Goal: Check status: Check status

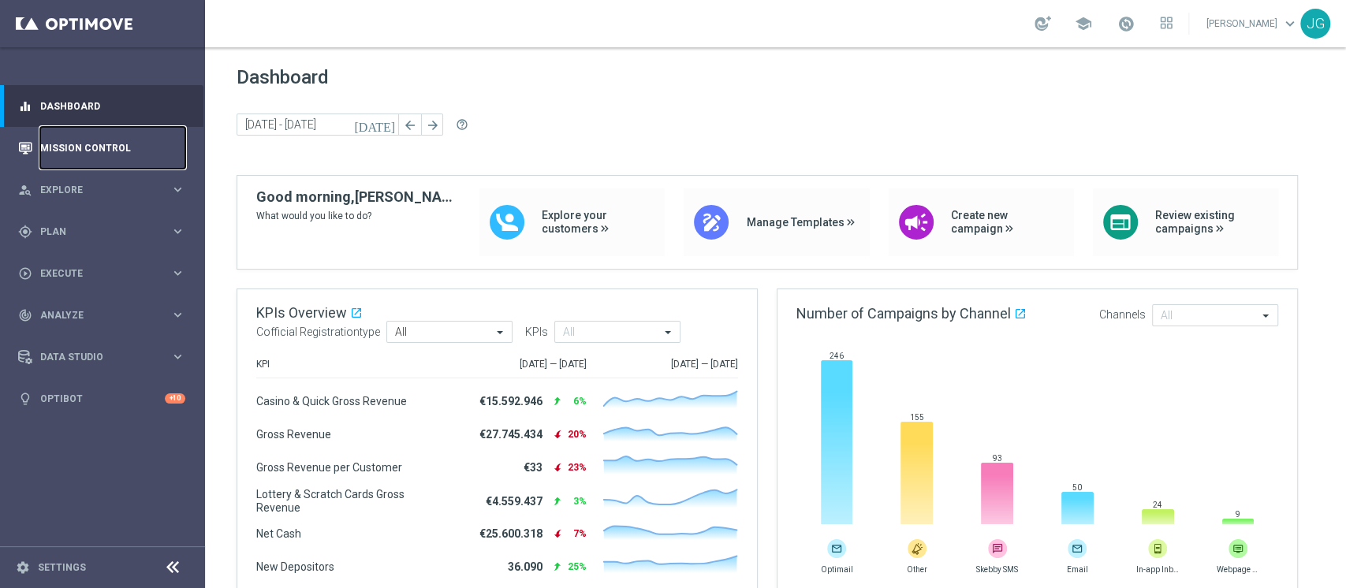
click at [129, 154] on link "Mission Control" at bounding box center [112, 148] width 145 height 42
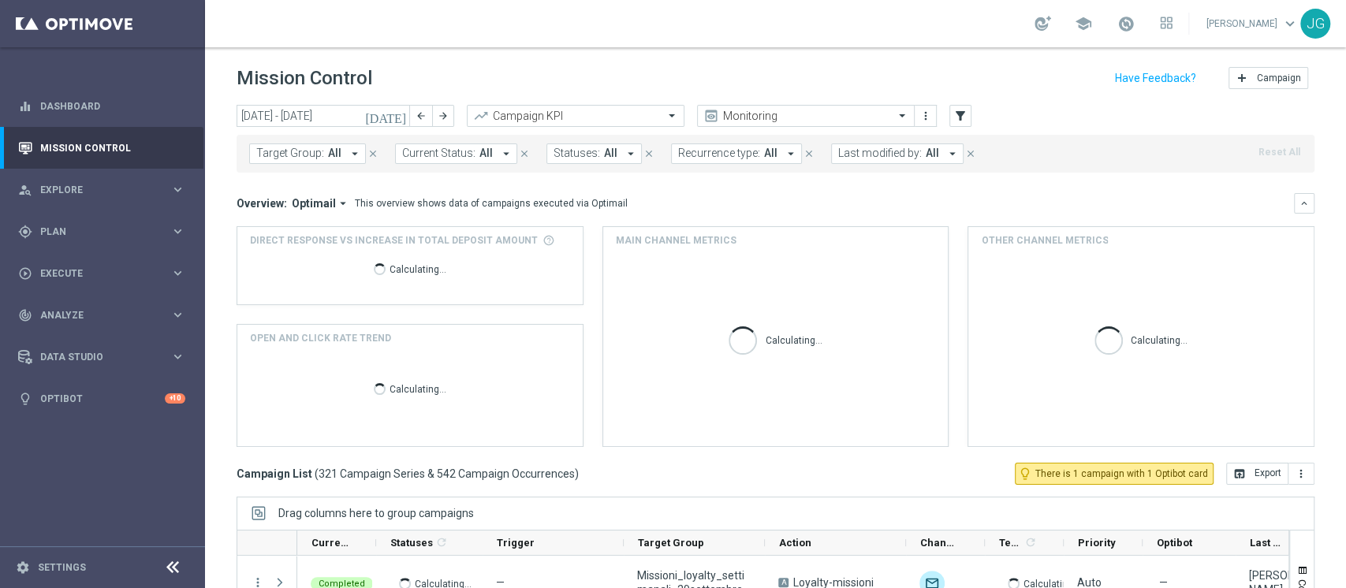
click at [402, 117] on icon "[DATE]" at bounding box center [386, 116] width 43 height 14
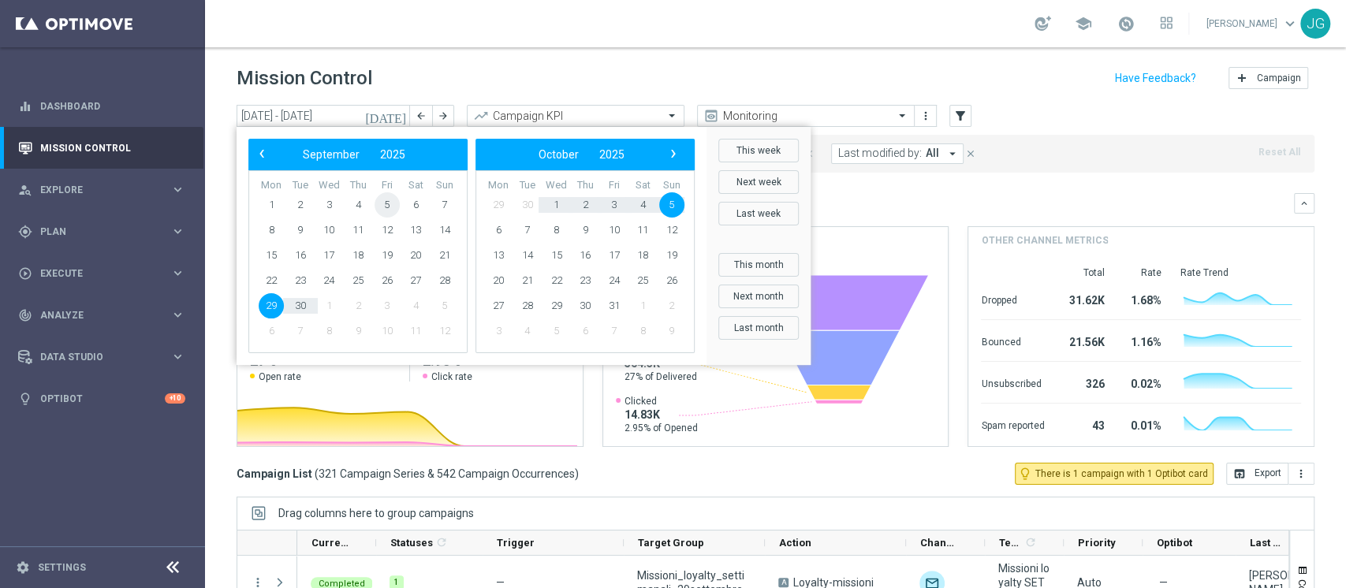
click at [386, 205] on span "5" at bounding box center [387, 204] width 25 height 25
type input "[DATE] - [DATE]"
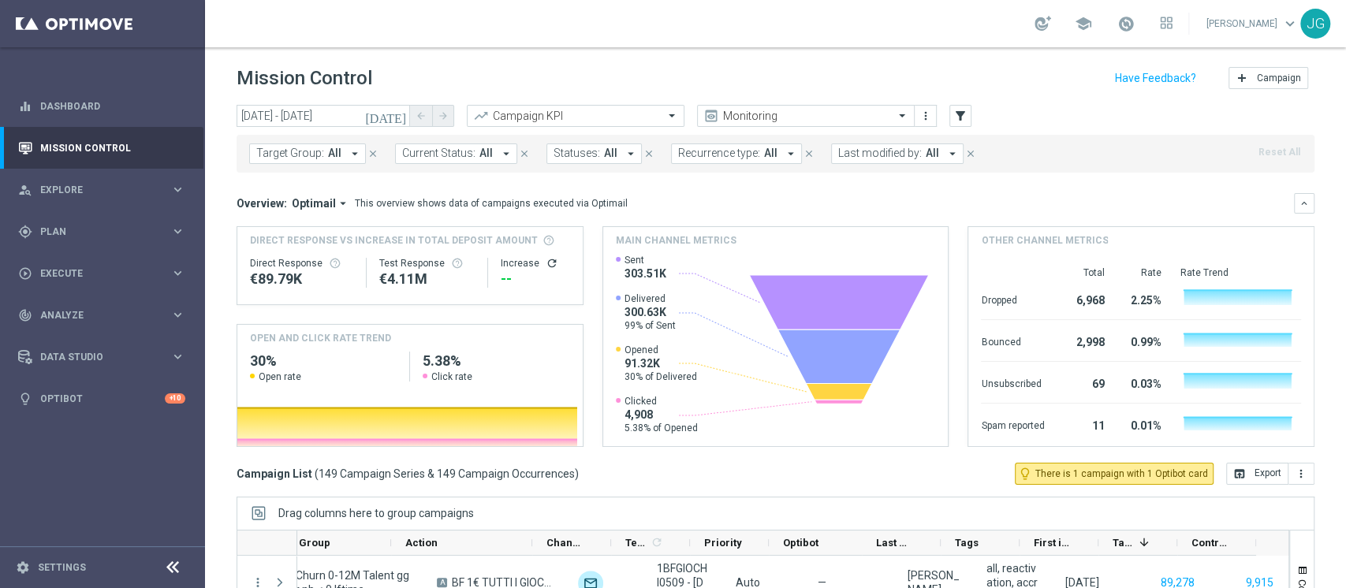
click at [906, 149] on span "Last modified by:" at bounding box center [880, 153] width 84 height 13
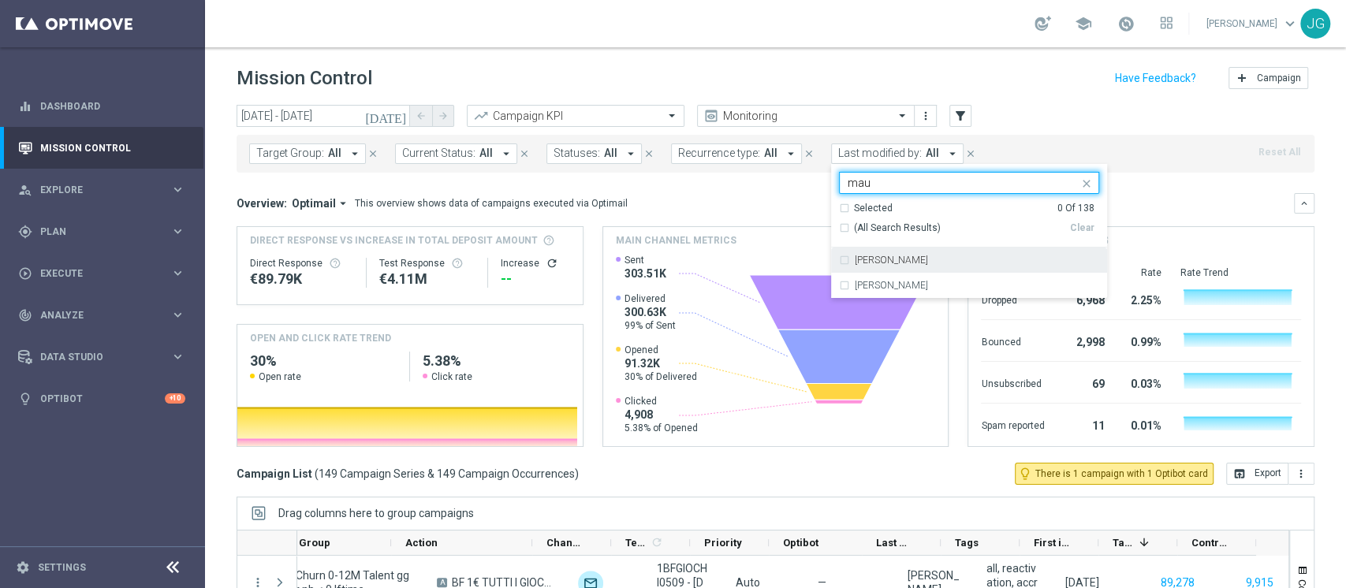
click at [909, 266] on div "[PERSON_NAME]" at bounding box center [969, 260] width 260 height 25
type input "mau"
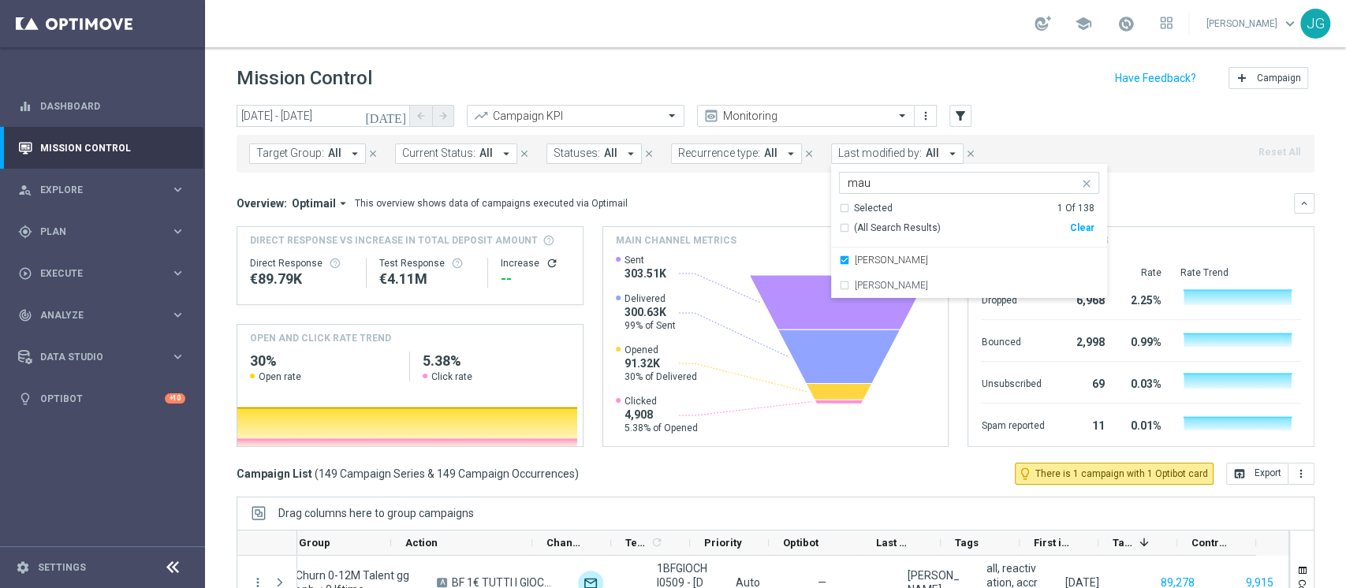
click at [728, 210] on div "Overview: Optimail arrow_drop_down This overview shows data of campaigns execut…" at bounding box center [765, 203] width 1057 height 14
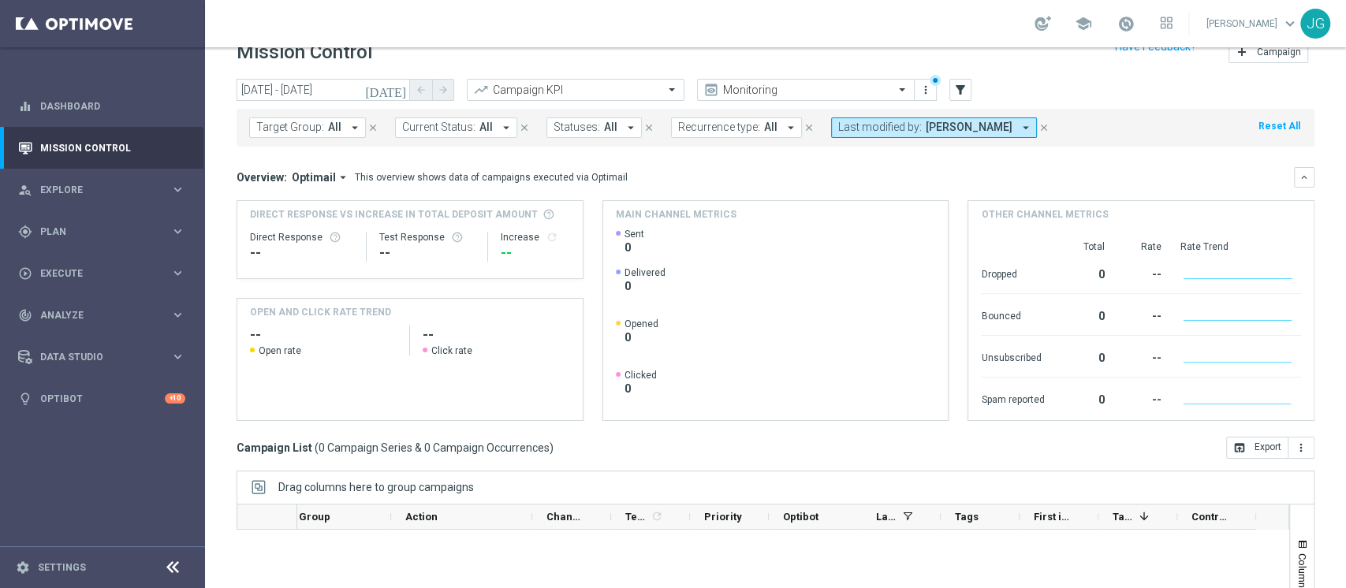
scroll to position [24, 0]
click at [1039, 131] on icon "close" at bounding box center [1044, 129] width 11 height 11
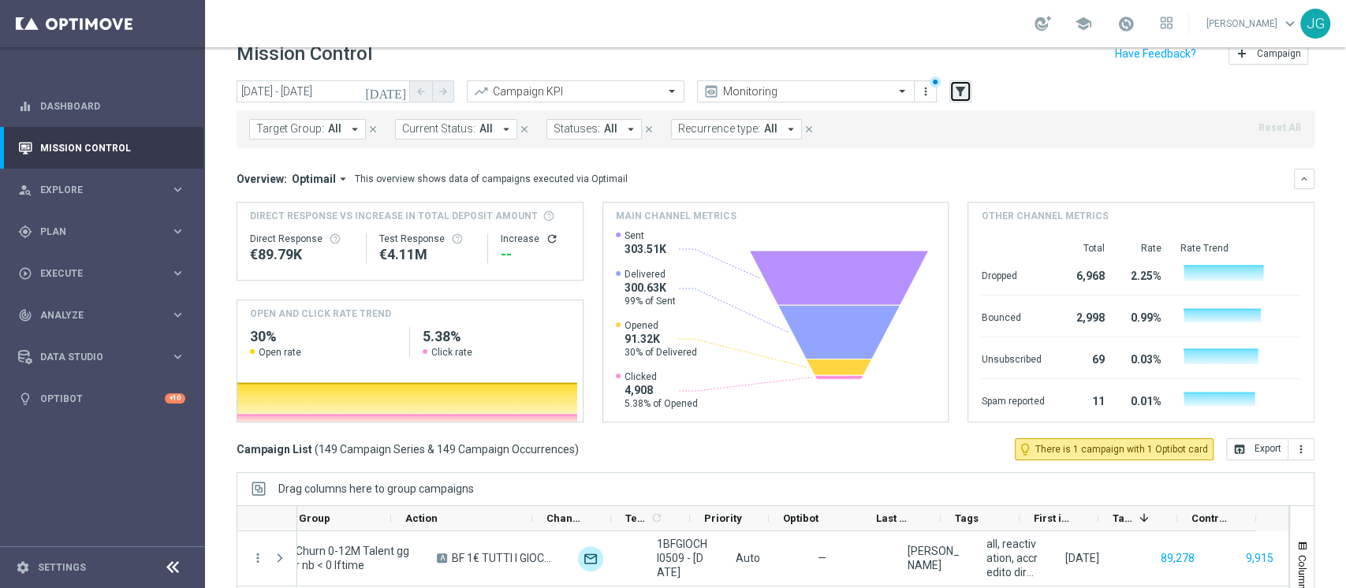
click at [968, 100] on button "filter_alt" at bounding box center [960, 91] width 22 height 22
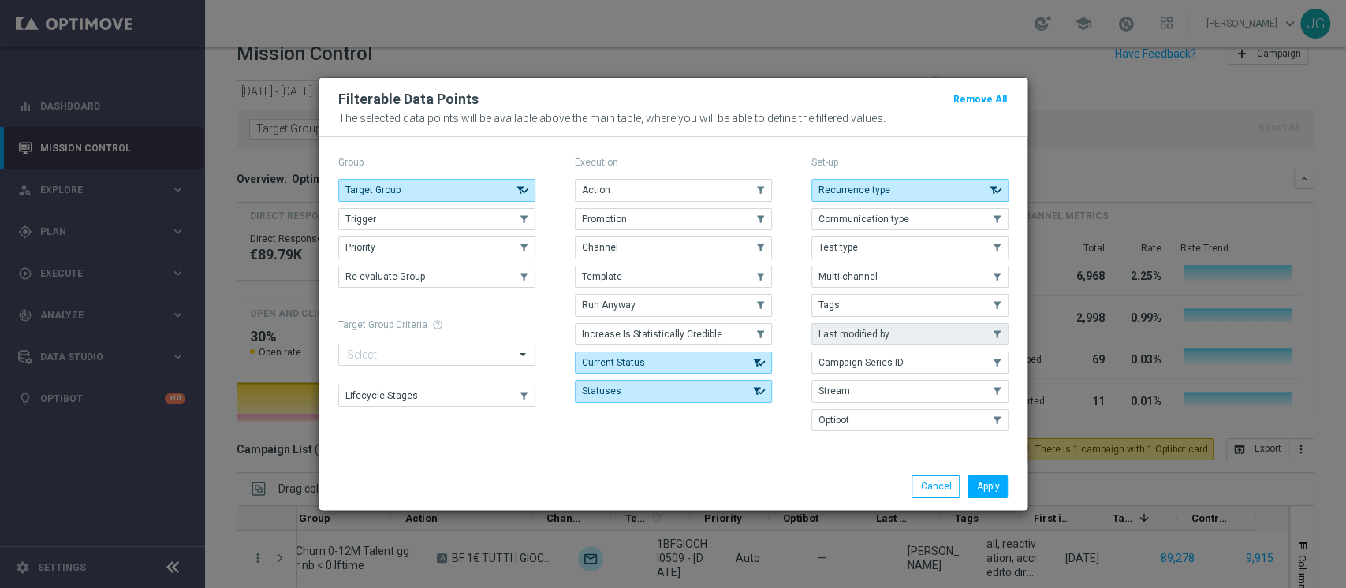
click at [874, 338] on span "Last modified by" at bounding box center [854, 334] width 71 height 11
click at [997, 476] on button "Apply" at bounding box center [988, 487] width 40 height 22
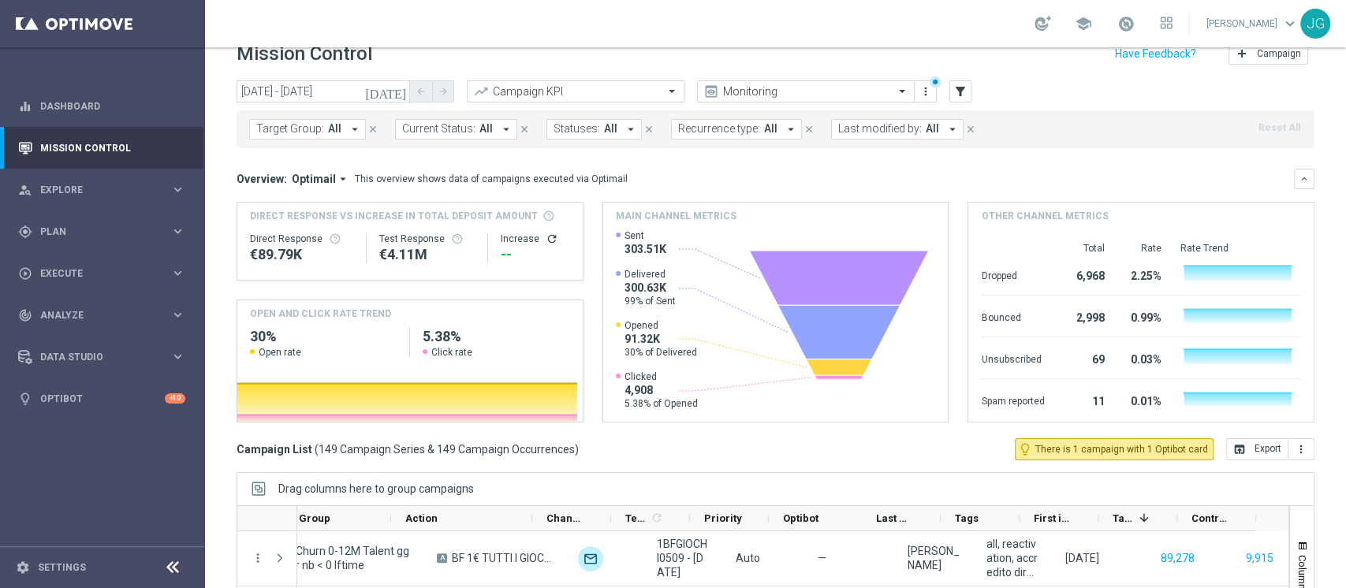
click at [890, 132] on span "Last modified by:" at bounding box center [880, 128] width 84 height 13
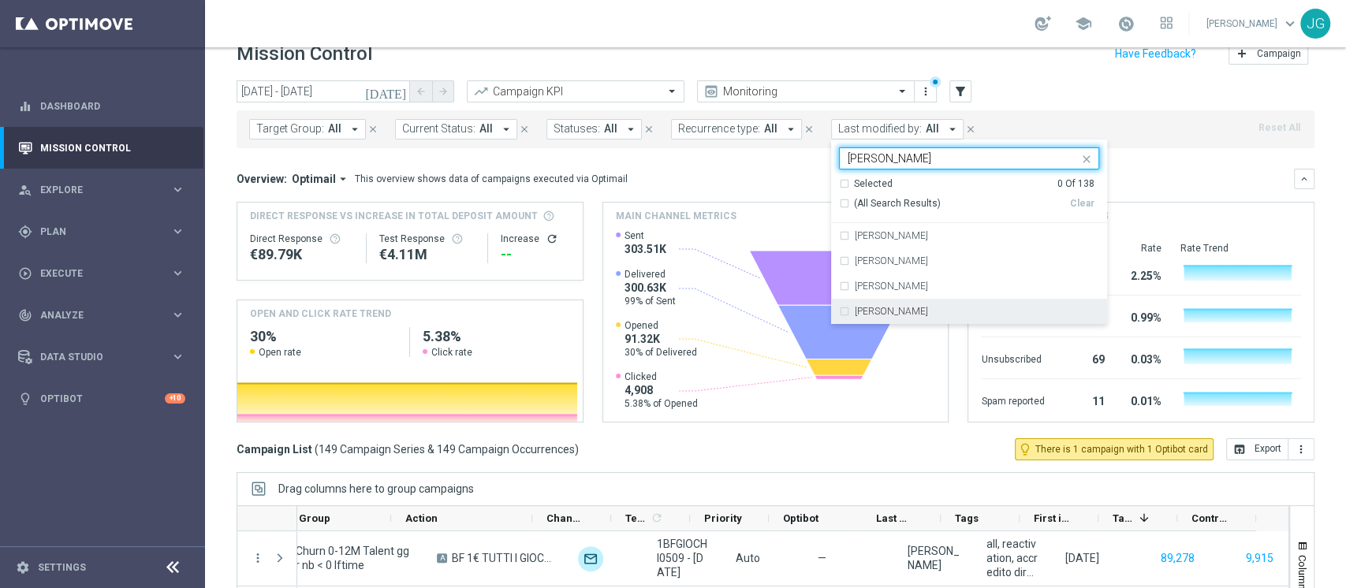
click at [882, 319] on div "[PERSON_NAME]" at bounding box center [969, 311] width 260 height 25
type input "[PERSON_NAME]"
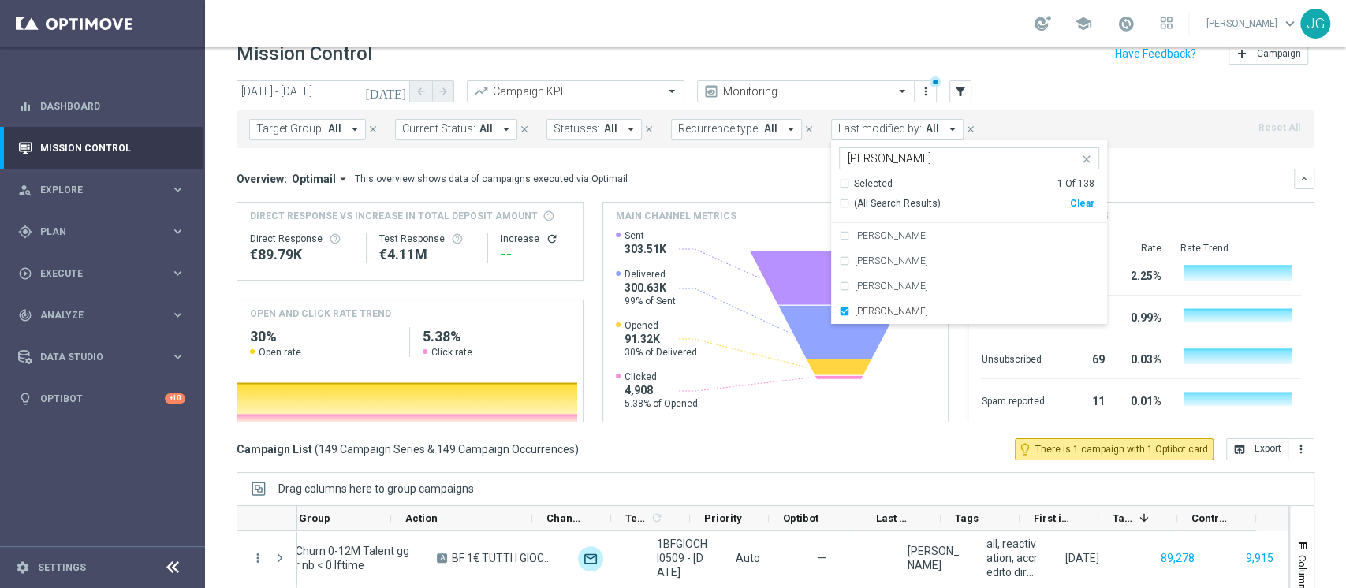
click at [934, 438] on div "Campaign List ( 149 Campaign Series & 149 Campaign Occurrences ) lightbulb_outl…" at bounding box center [776, 449] width 1078 height 22
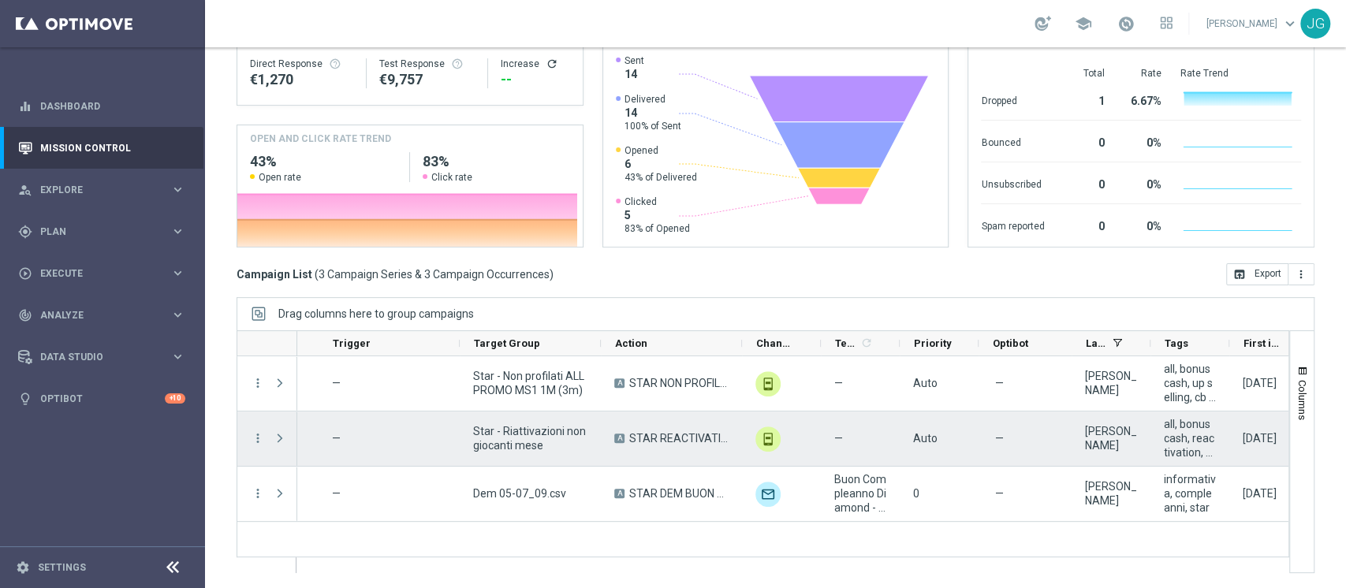
scroll to position [0, 0]
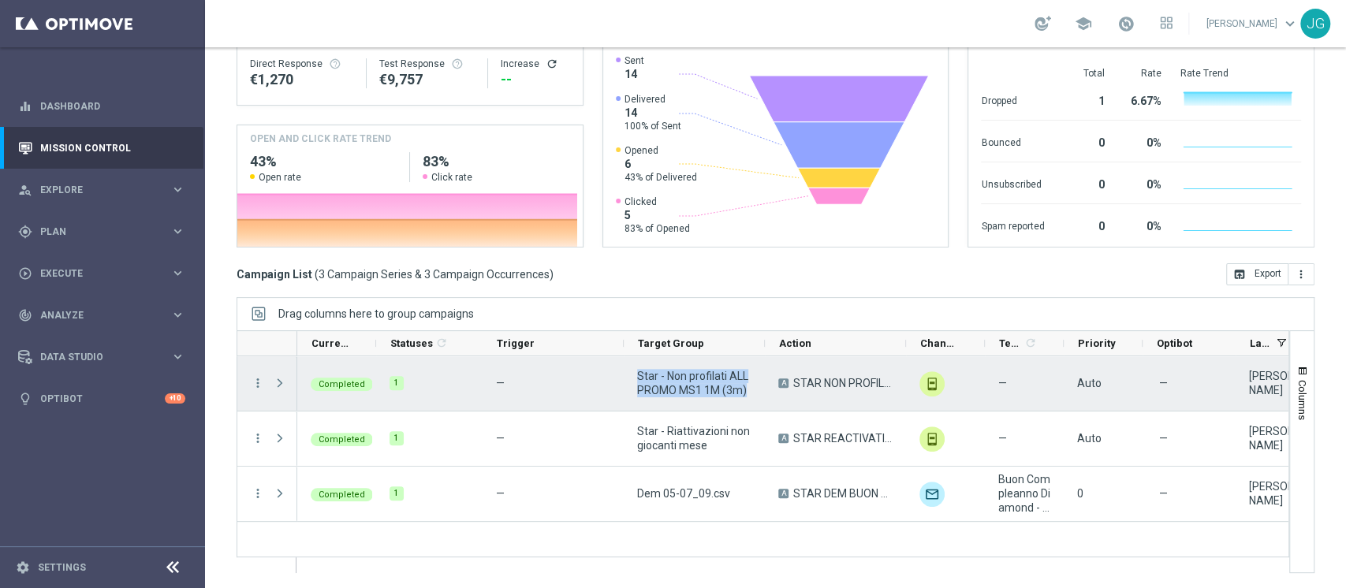
drag, startPoint x: 748, startPoint y: 388, endPoint x: 632, endPoint y: 379, distance: 116.3
click at [632, 379] on div "Star - Non profilati ALL PROMO MS1 1M (3m)" at bounding box center [694, 383] width 141 height 54
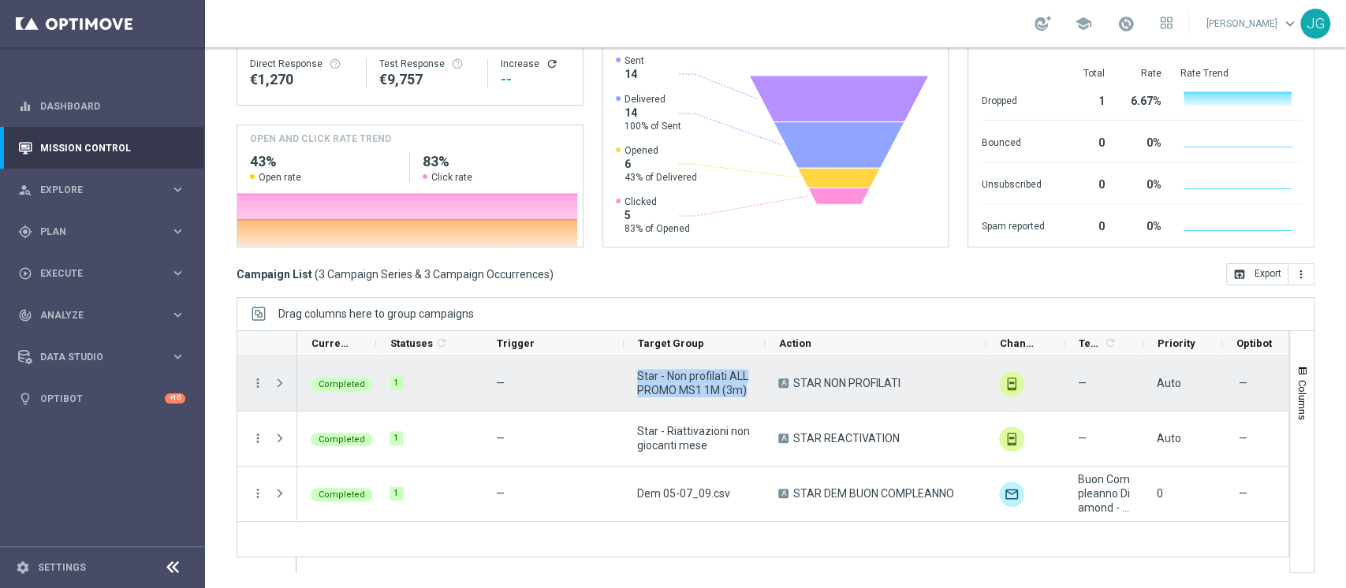
drag, startPoint x: 905, startPoint y: 345, endPoint x: 984, endPoint y: 360, distance: 81.0
click at [984, 360] on div "Action" at bounding box center [763, 451] width 1053 height 243
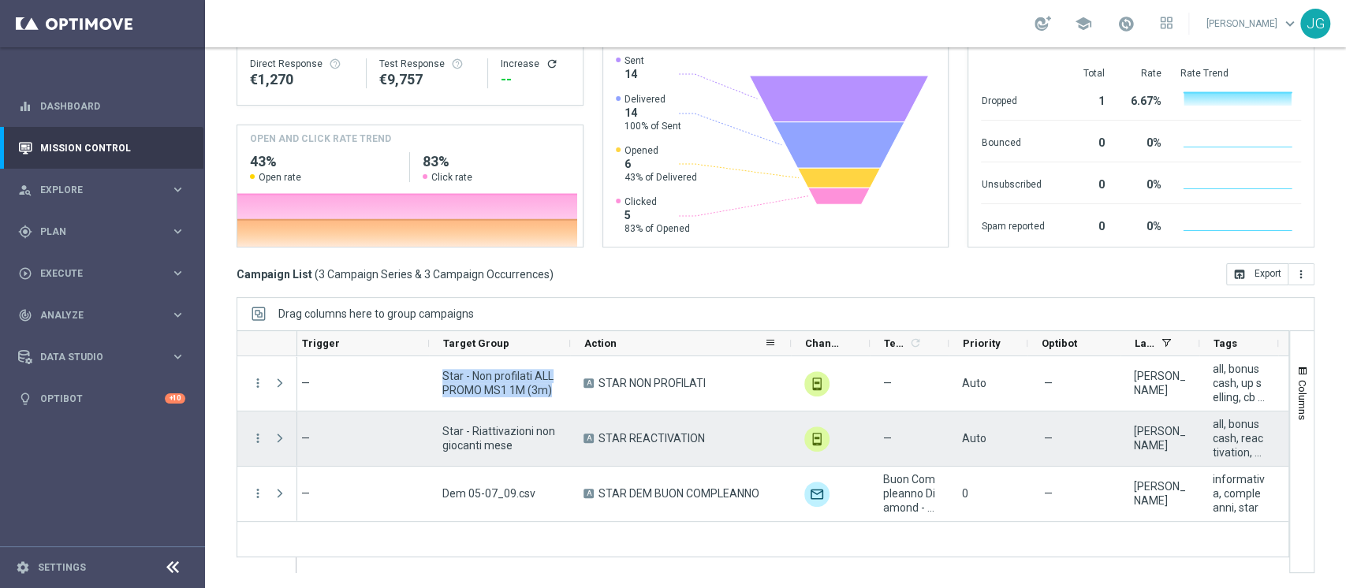
scroll to position [0, 384]
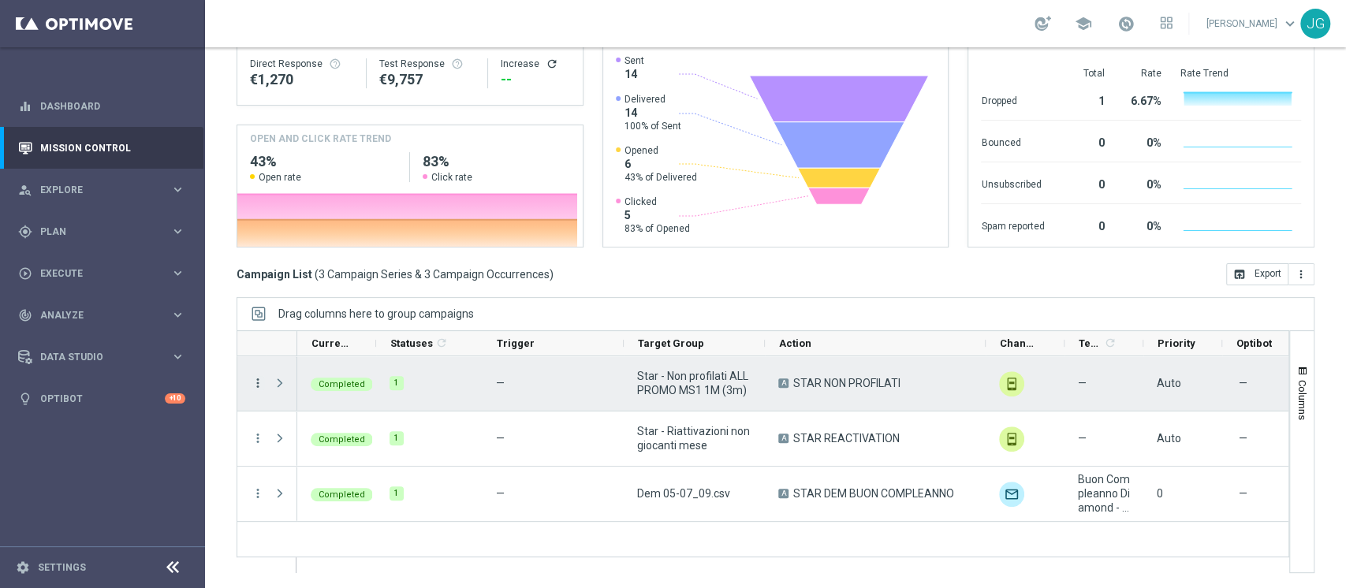
click at [257, 384] on icon "more_vert" at bounding box center [258, 383] width 14 height 14
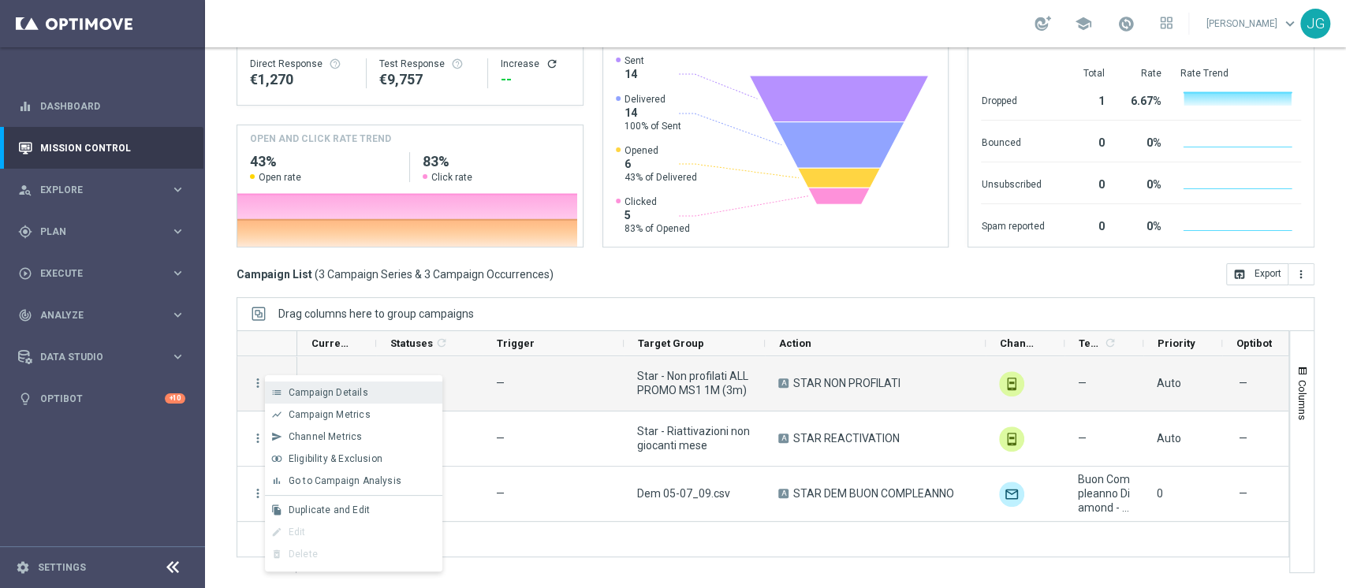
click at [341, 396] on span "Campaign Details" at bounding box center [329, 392] width 80 height 11
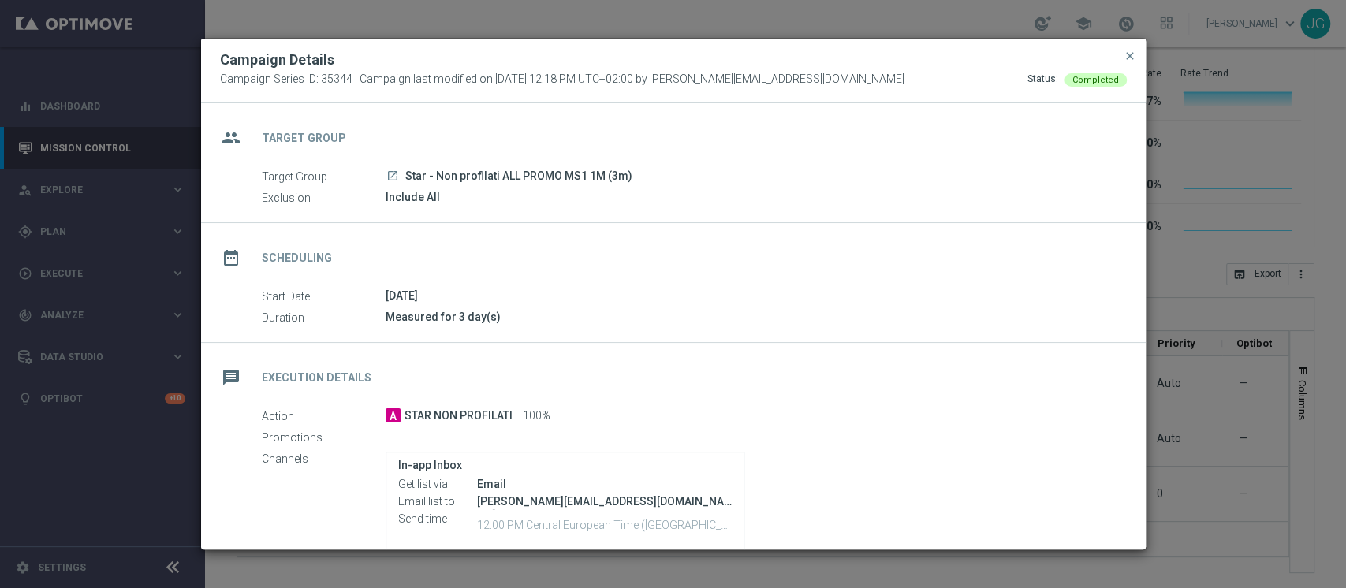
click at [392, 181] on icon "launch" at bounding box center [392, 176] width 13 height 13
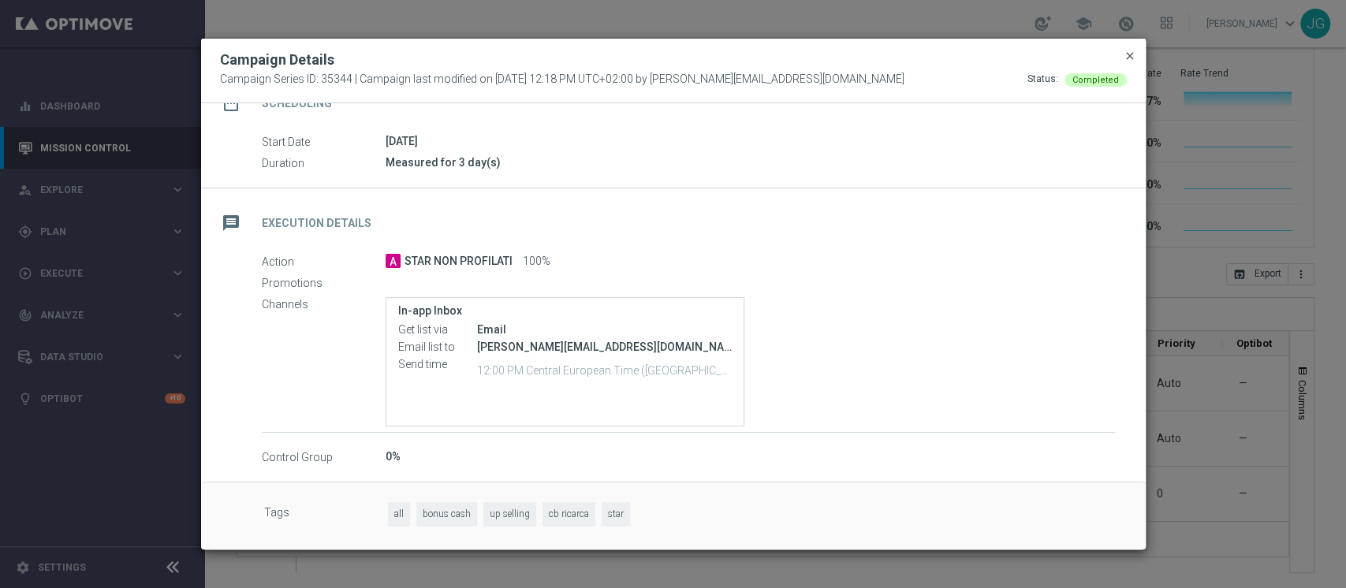
click at [1131, 57] on span "close" at bounding box center [1130, 56] width 13 height 13
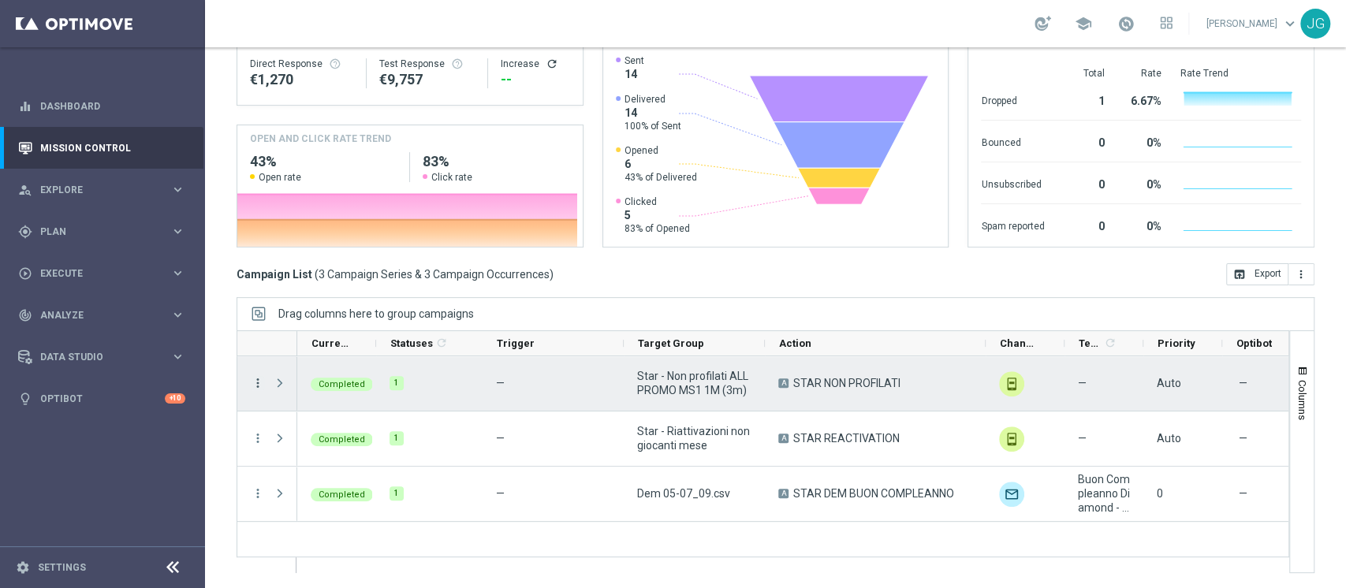
click at [259, 382] on icon "more_vert" at bounding box center [258, 383] width 14 height 14
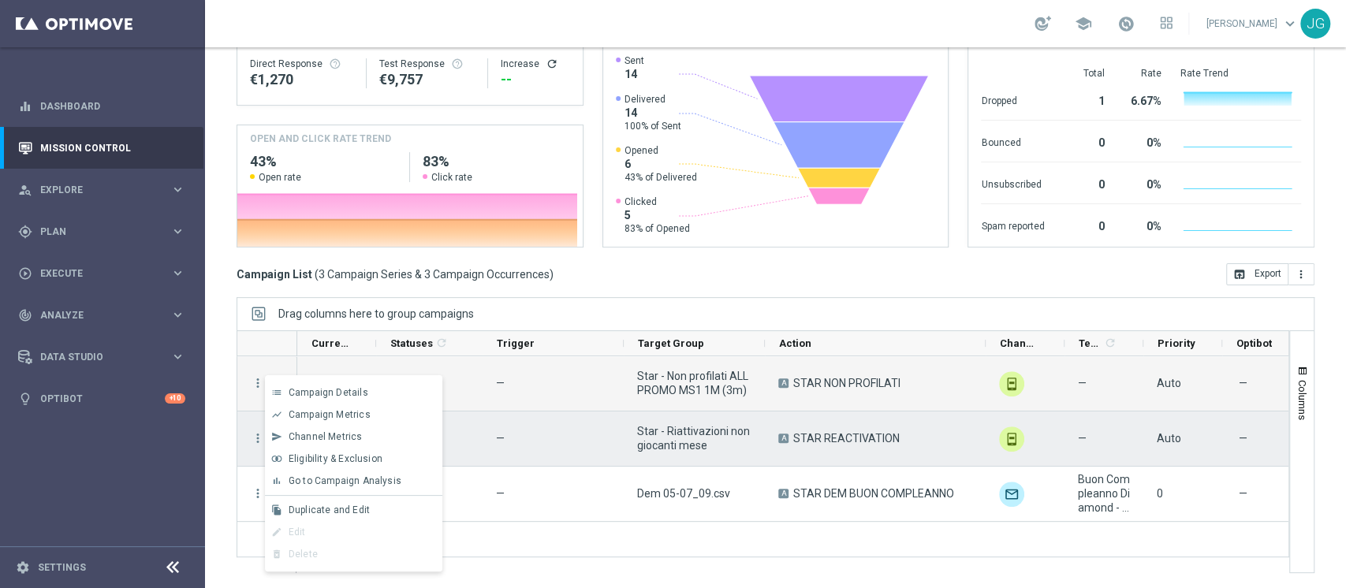
click at [746, 431] on span "Star - Riattivazioni non giocanti mese" at bounding box center [694, 438] width 114 height 28
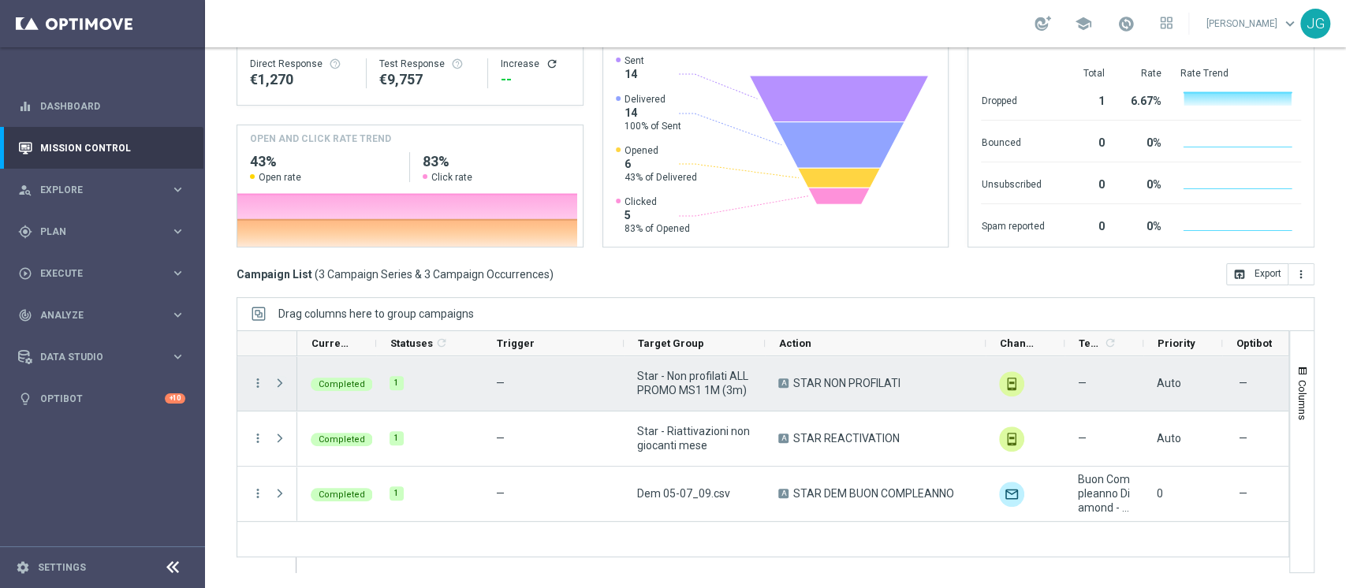
click at [279, 382] on span "Press SPACE to select this row." at bounding box center [280, 383] width 14 height 13
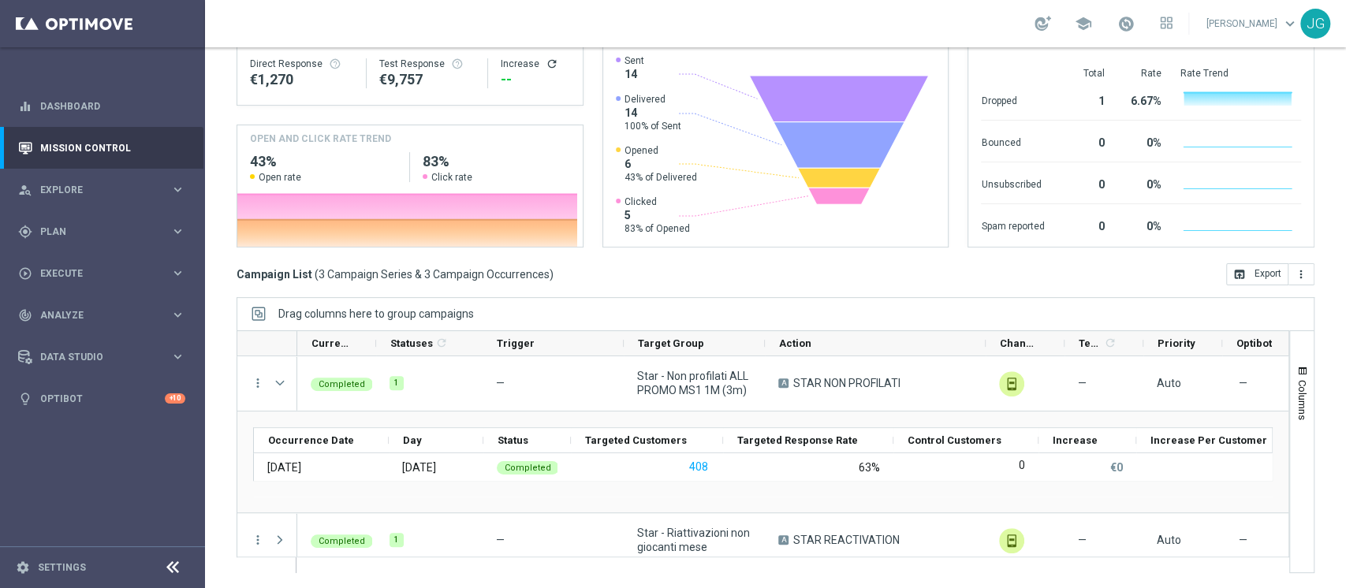
scroll to position [66, 0]
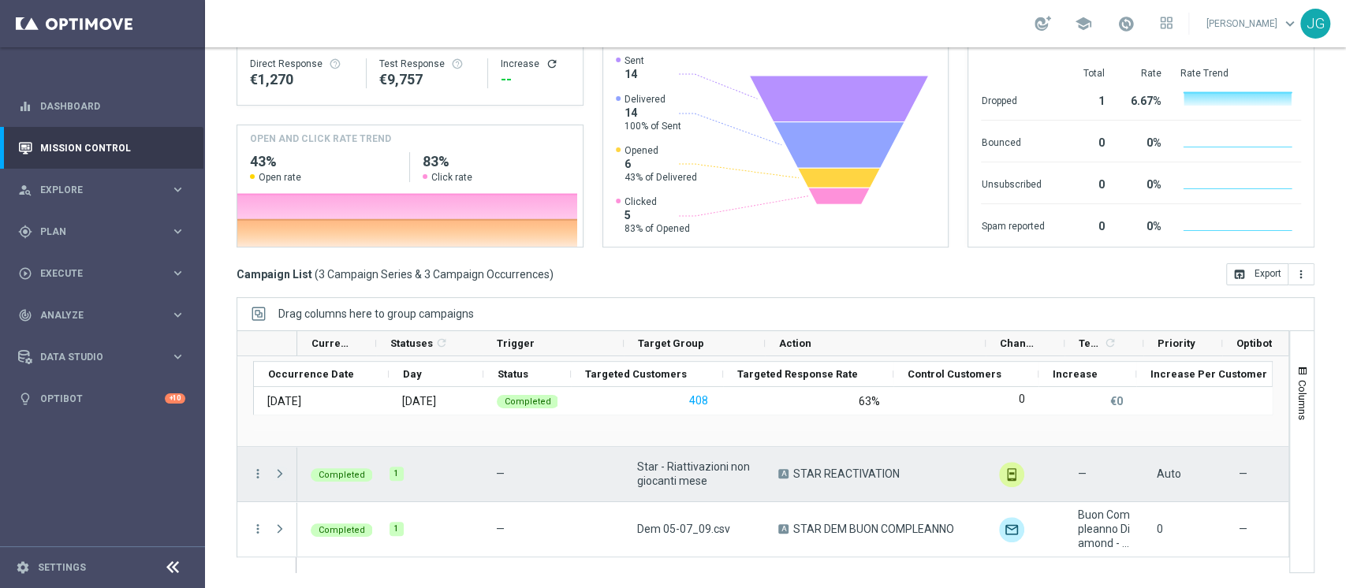
click at [278, 473] on span at bounding box center [280, 474] width 14 height 13
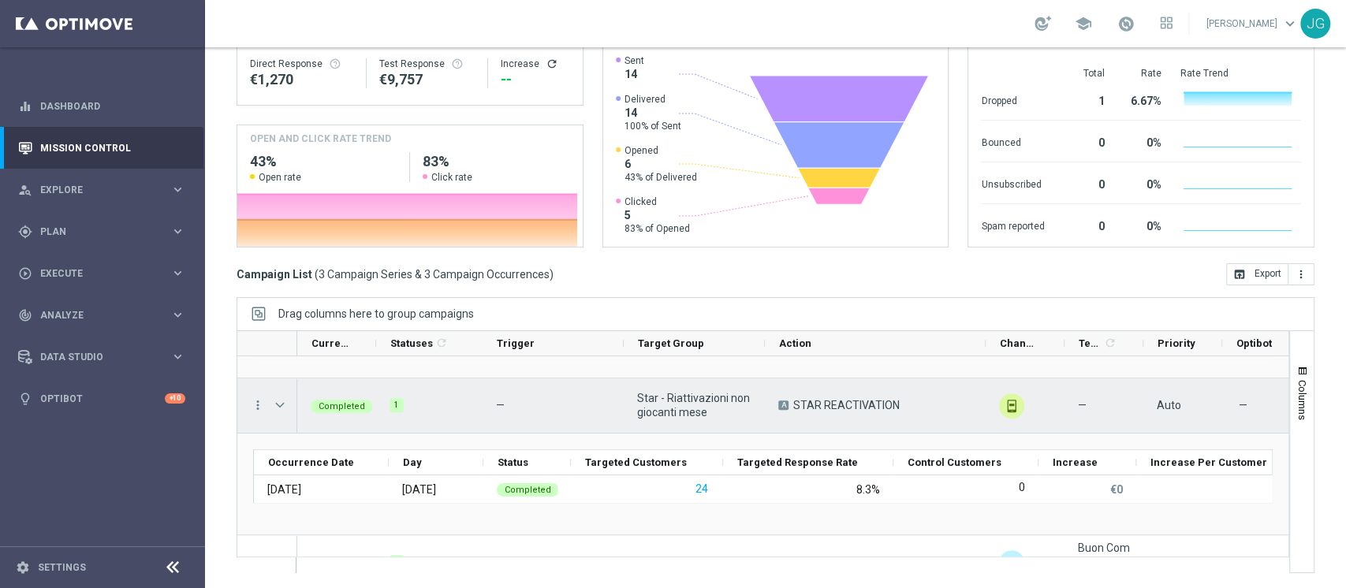
scroll to position [133, 0]
click at [252, 401] on icon "more_vert" at bounding box center [258, 407] width 14 height 14
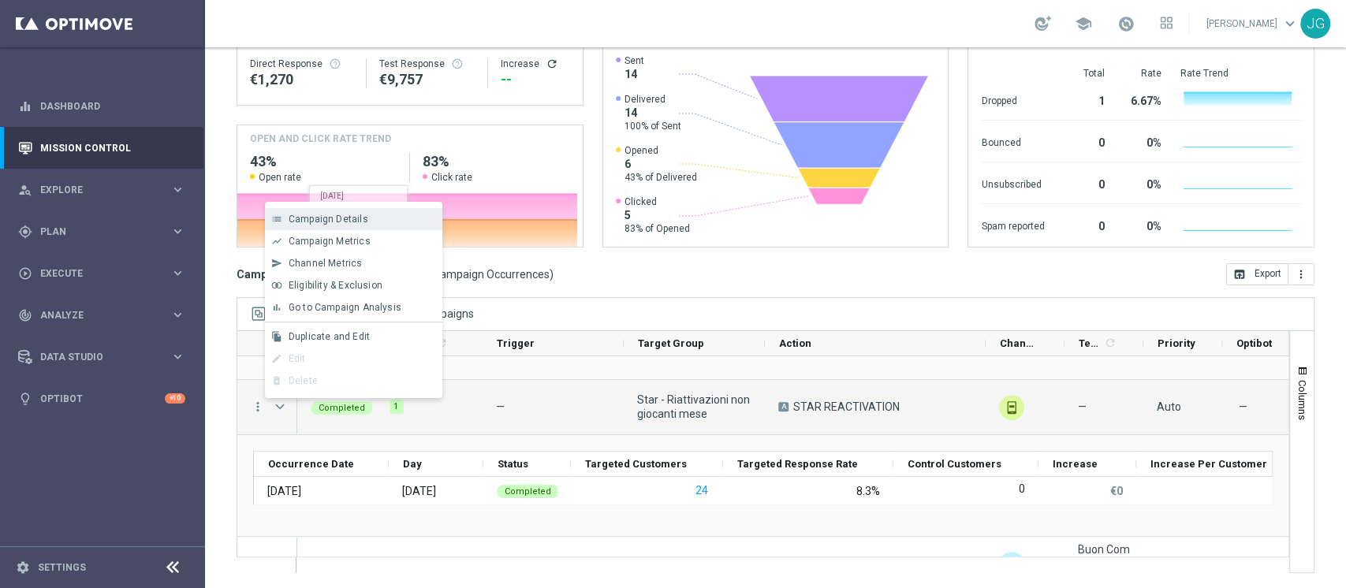
click at [355, 218] on span "Campaign Details" at bounding box center [329, 219] width 80 height 11
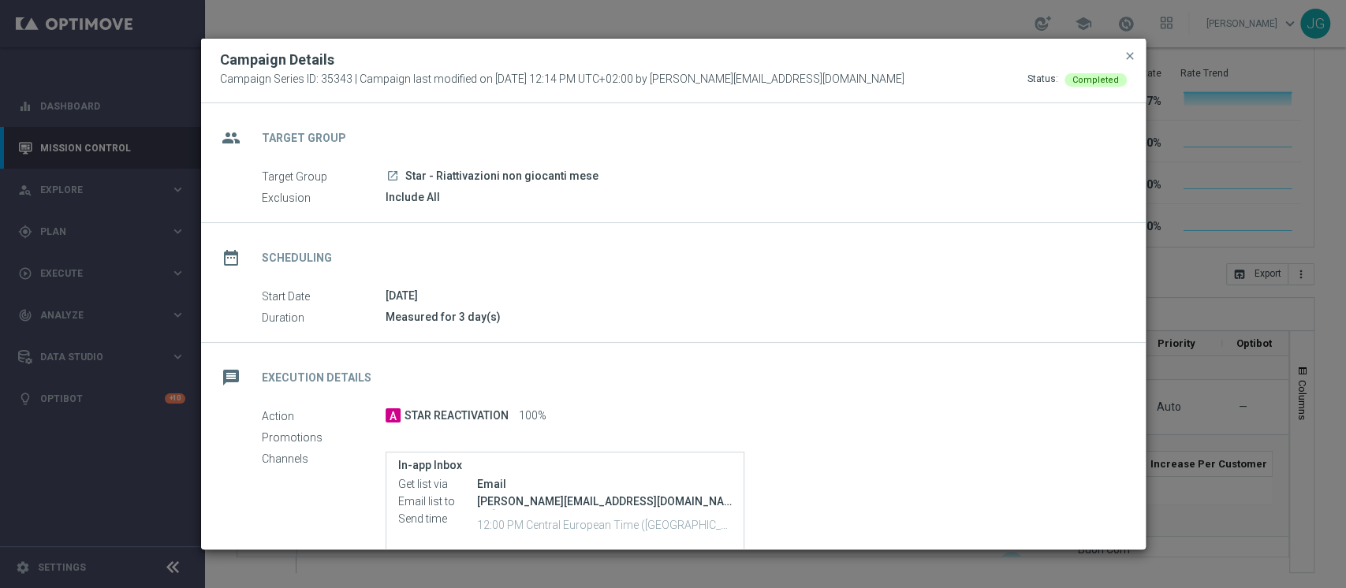
click at [391, 174] on icon "launch" at bounding box center [392, 176] width 13 height 13
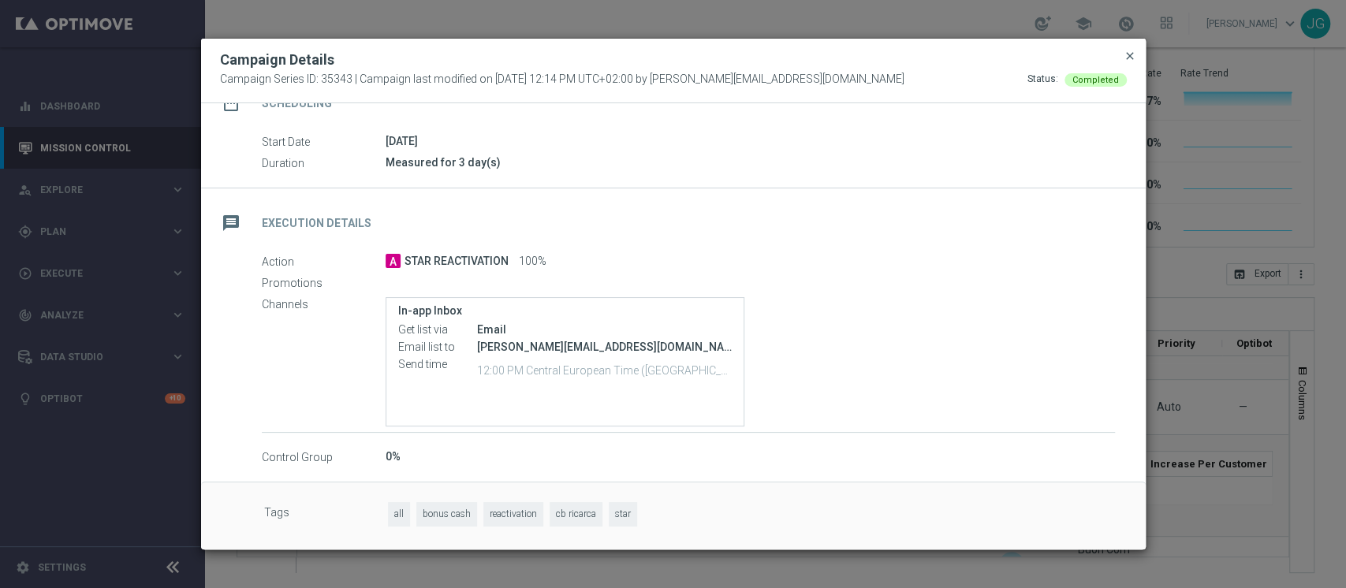
click at [1128, 59] on span "close" at bounding box center [1130, 56] width 13 height 13
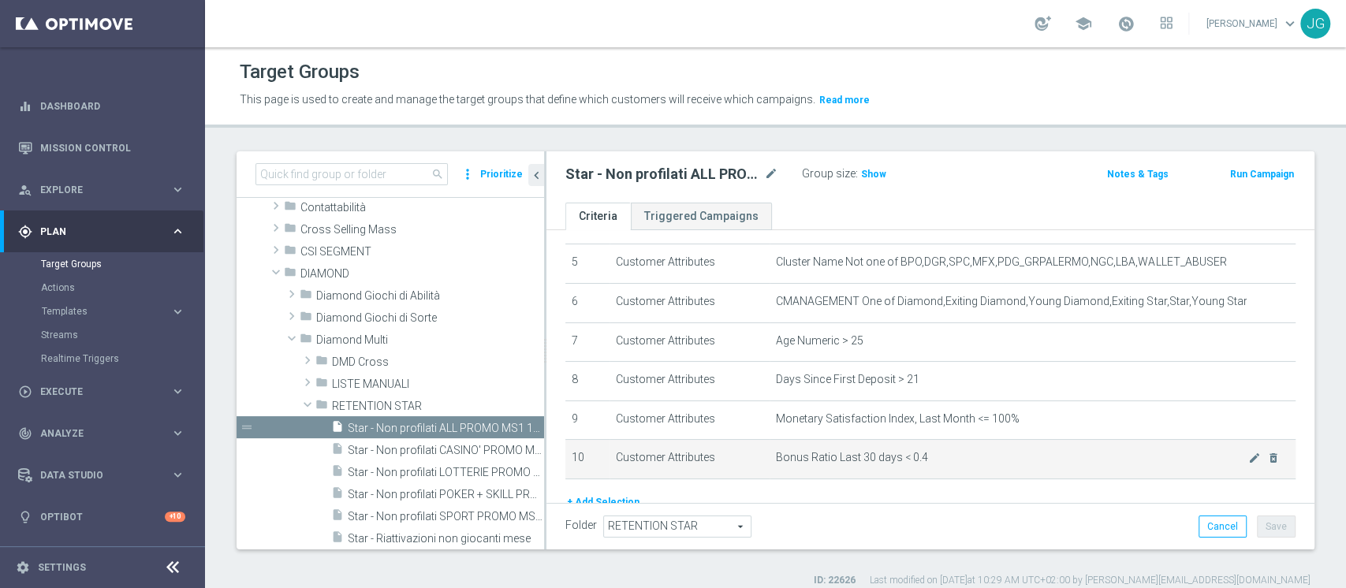
scroll to position [196, 0]
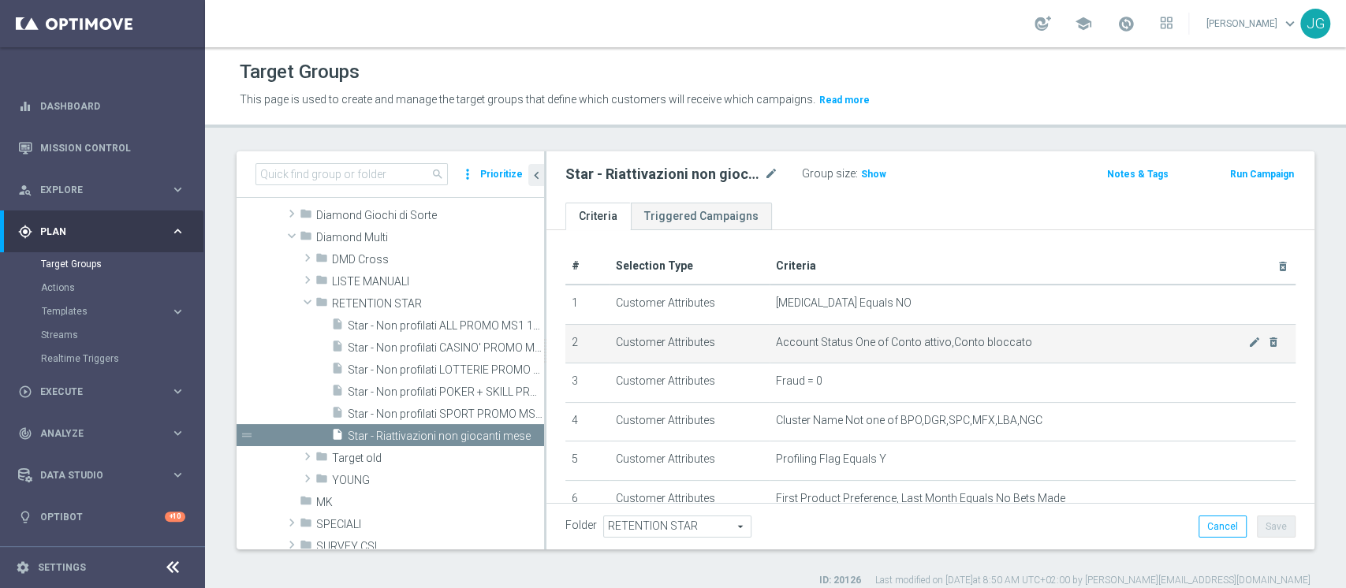
scroll to position [121, 0]
